Goal: Task Accomplishment & Management: Complete application form

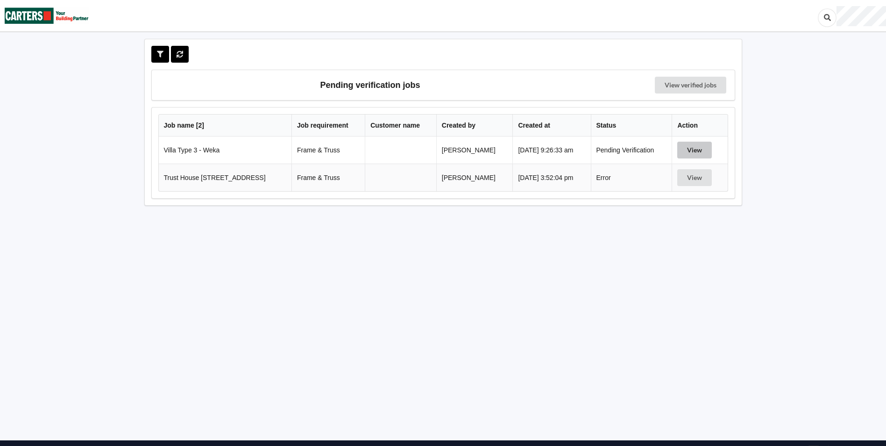
click at [687, 153] on button "View" at bounding box center [694, 150] width 35 height 17
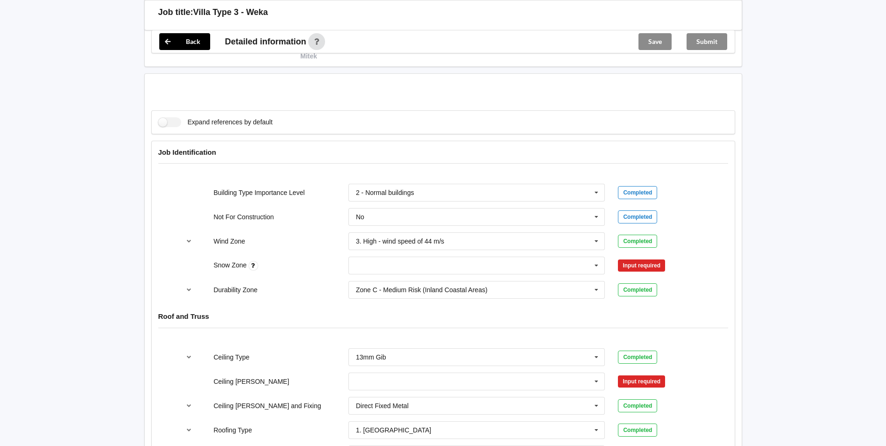
scroll to position [420, 0]
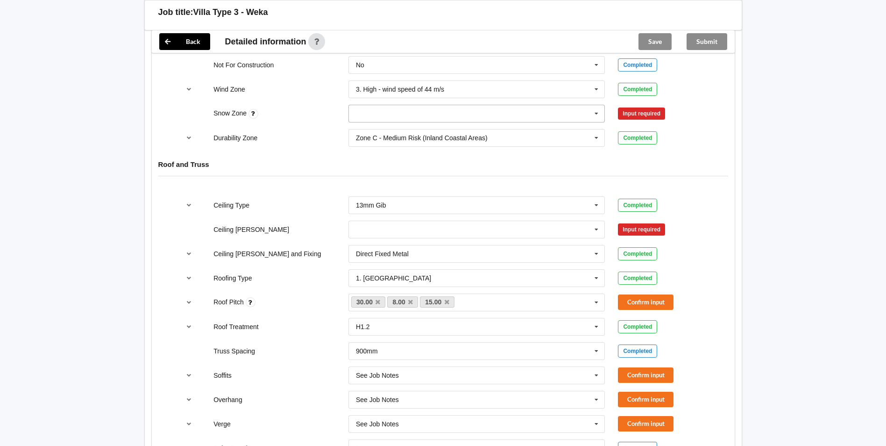
click at [599, 113] on icon at bounding box center [597, 113] width 14 height 17
click at [398, 146] on div "N1" at bounding box center [477, 147] width 256 height 17
click at [628, 116] on button "Confirm input" at bounding box center [646, 113] width 56 height 15
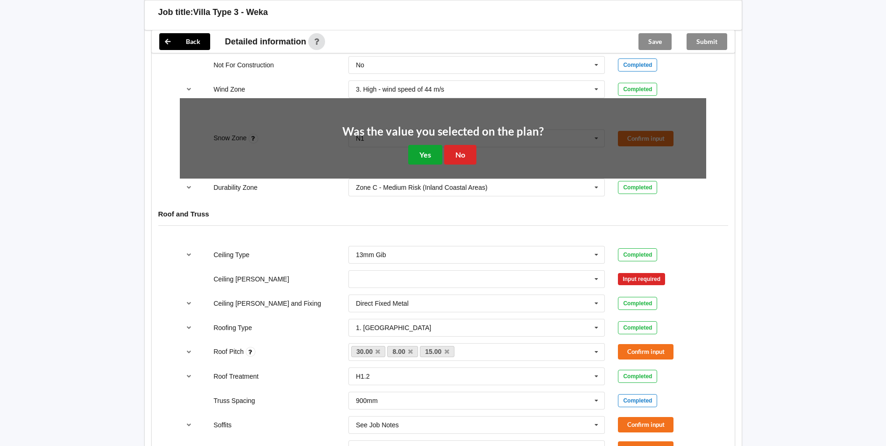
click at [418, 154] on button "Yes" at bounding box center [425, 154] width 34 height 19
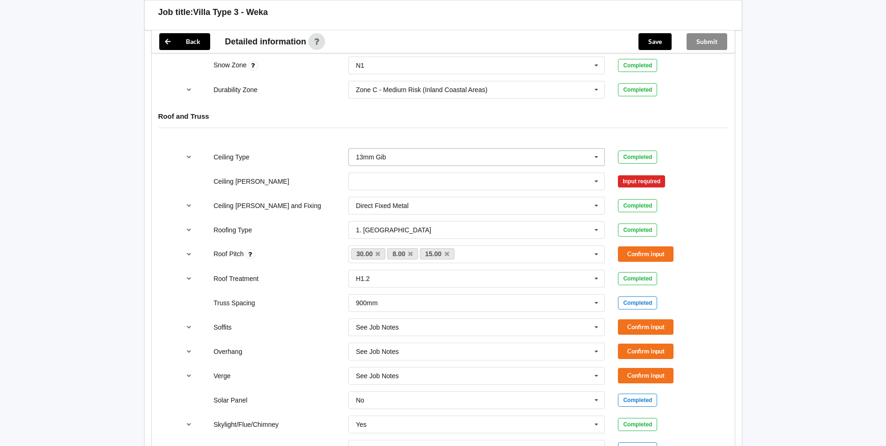
scroll to position [514, 0]
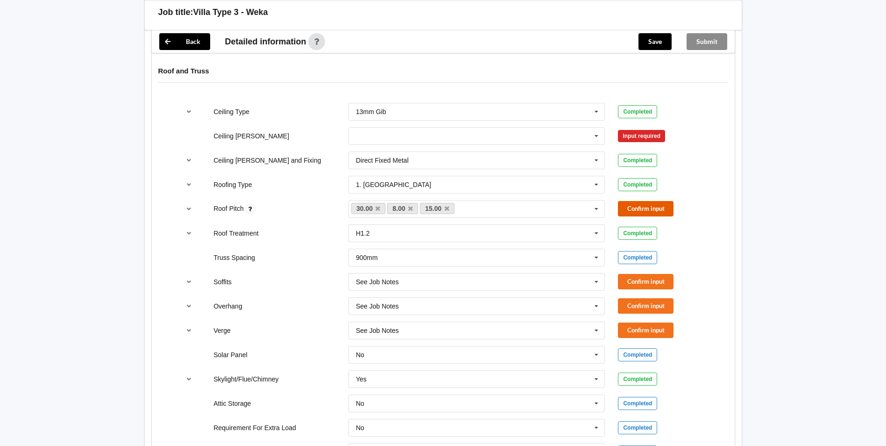
click at [631, 207] on button "Confirm input" at bounding box center [646, 208] width 56 height 15
click at [596, 136] on icon at bounding box center [597, 136] width 14 height 17
click at [451, 185] on div "600mm" at bounding box center [477, 187] width 256 height 17
click at [640, 130] on button "Confirm input" at bounding box center [646, 135] width 56 height 15
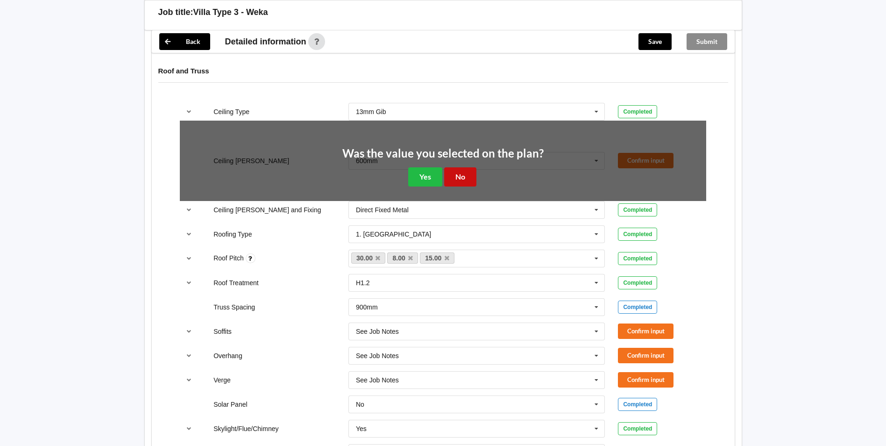
click at [453, 179] on button "No" at bounding box center [460, 176] width 32 height 19
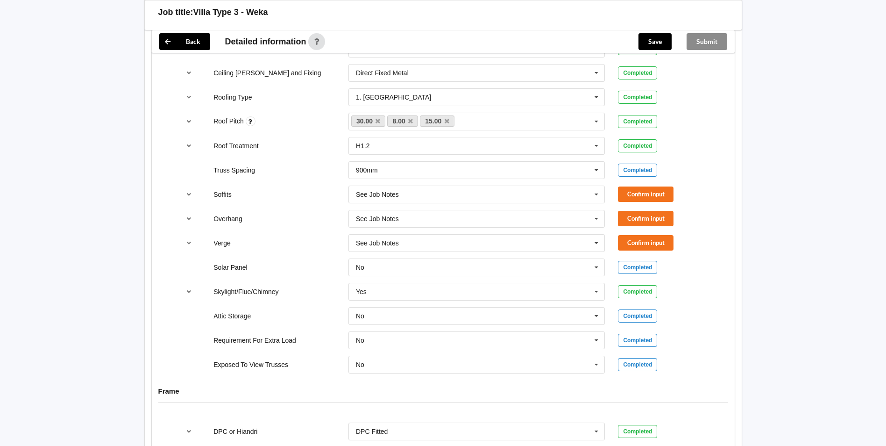
scroll to position [607, 0]
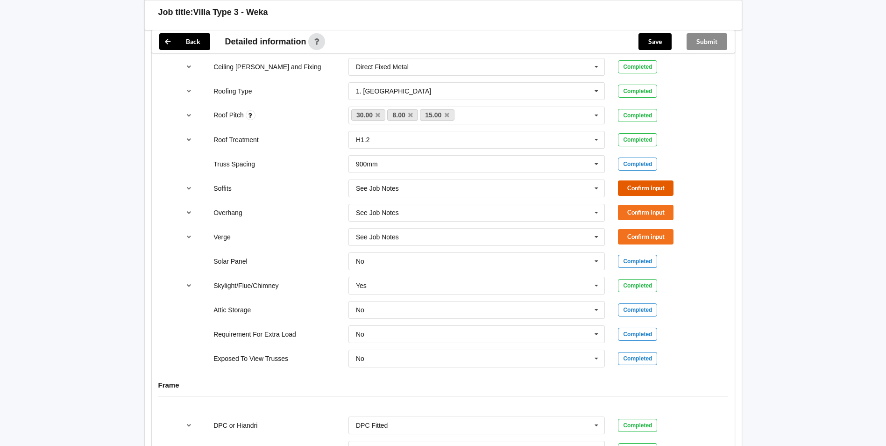
click at [641, 191] on button "Confirm input" at bounding box center [646, 187] width 56 height 15
click at [640, 212] on button "Confirm input" at bounding box center [646, 212] width 56 height 15
click at [637, 236] on button "Confirm input" at bounding box center [646, 236] width 56 height 15
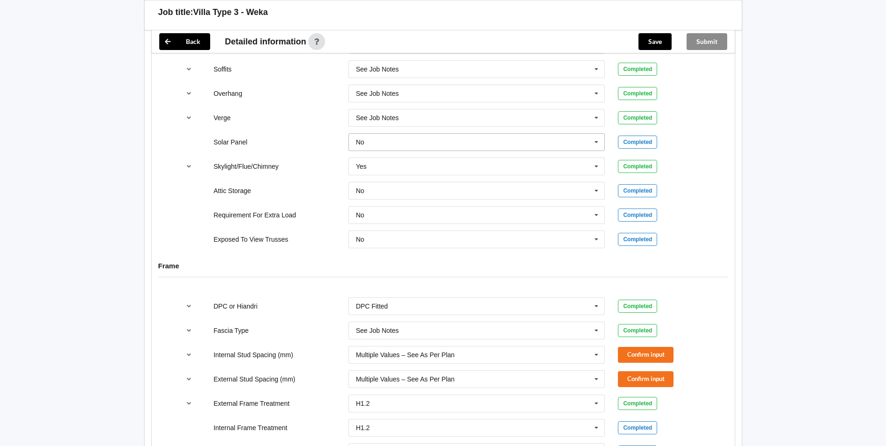
scroll to position [841, 0]
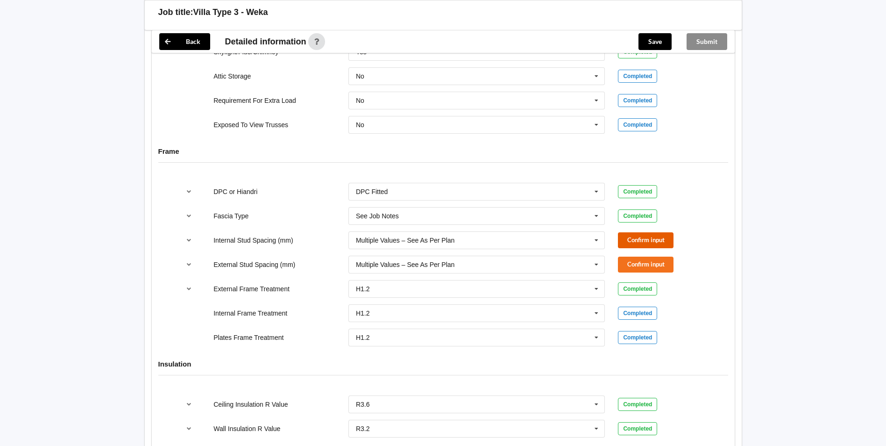
click at [640, 240] on button "Confirm input" at bounding box center [646, 239] width 56 height 15
click at [634, 264] on button "Confirm input" at bounding box center [646, 263] width 56 height 15
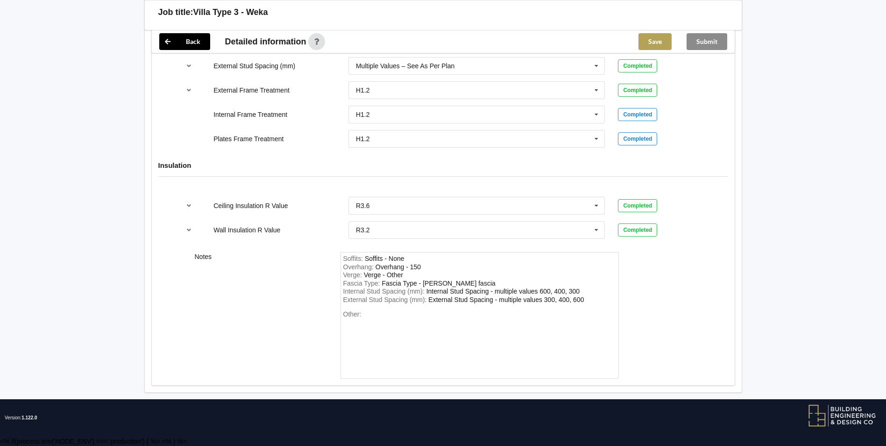
click at [663, 44] on button "Save" at bounding box center [655, 41] width 33 height 17
click at [710, 39] on button "Submit" at bounding box center [707, 41] width 41 height 17
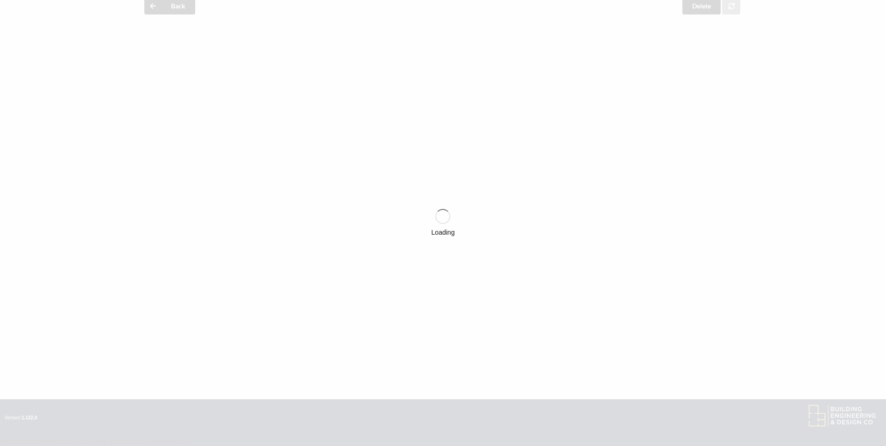
scroll to position [996, 0]
